Goal: Check status: Check status

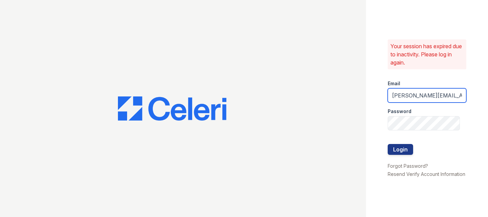
drag, startPoint x: 415, startPoint y: 77, endPoint x: 439, endPoint y: 79, distance: 23.8
click at [439, 88] on input "raymond+jaygroup@bohemiarealtygroup.com" at bounding box center [427, 95] width 79 height 14
type input "[PERSON_NAME][EMAIL_ADDRESS][DOMAIN_NAME]"
click at [388, 144] on button "Login" at bounding box center [400, 149] width 25 height 11
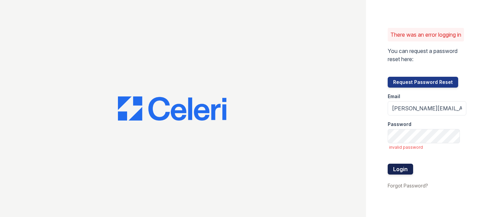
click at [402, 170] on button "Login" at bounding box center [400, 168] width 25 height 11
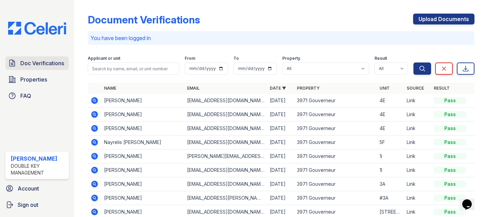
click at [52, 60] on span "Doc Verifications" at bounding box center [42, 63] width 44 height 8
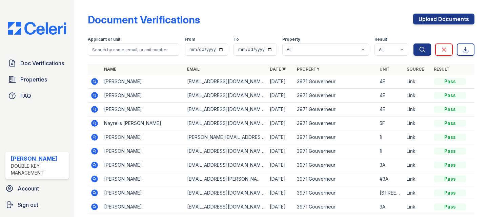
click at [97, 82] on icon at bounding box center [95, 81] width 7 height 7
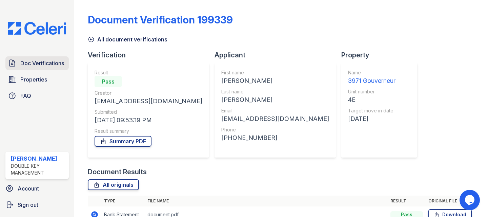
click at [44, 61] on span "Doc Verifications" at bounding box center [42, 63] width 44 height 8
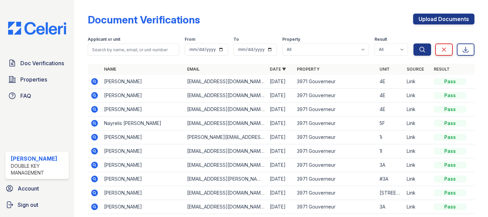
click at [94, 94] on icon at bounding box center [94, 95] width 8 height 8
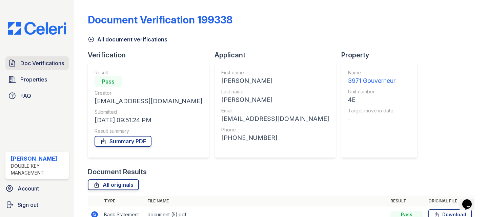
click at [39, 62] on span "Doc Verifications" at bounding box center [42, 63] width 44 height 8
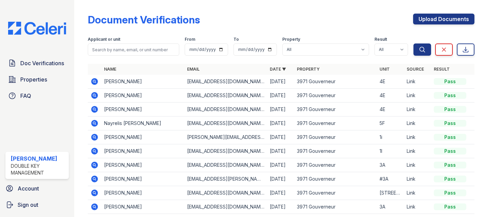
click at [95, 108] on icon at bounding box center [95, 109] width 2 height 2
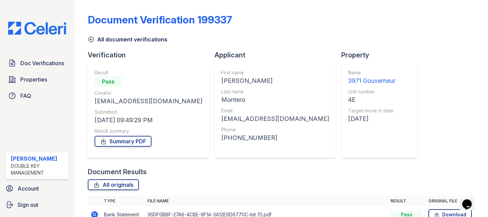
scroll to position [2, 0]
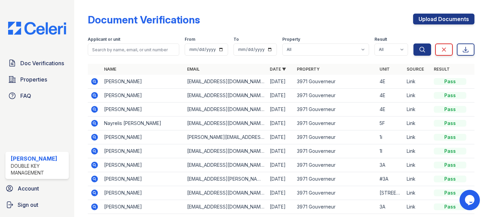
click at [96, 121] on icon at bounding box center [95, 123] width 7 height 7
